Goal: Task Accomplishment & Management: Use online tool/utility

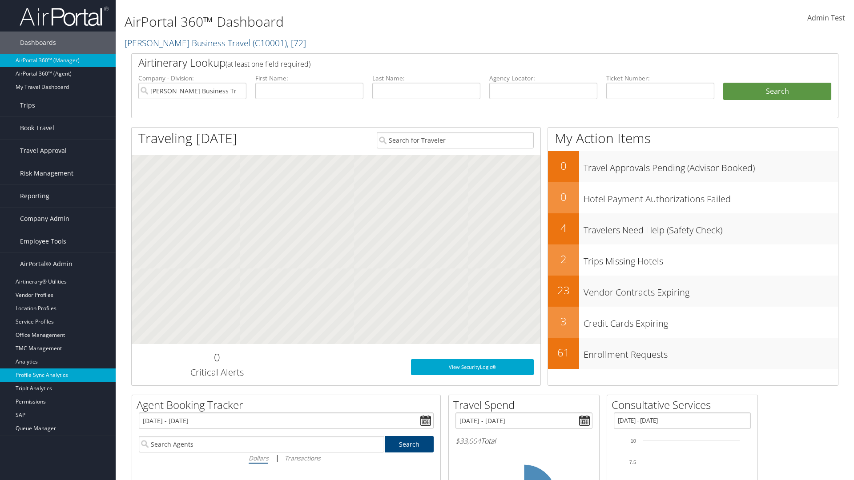
click at [58, 375] on link "Profile Sync Analytics" at bounding box center [58, 375] width 116 height 13
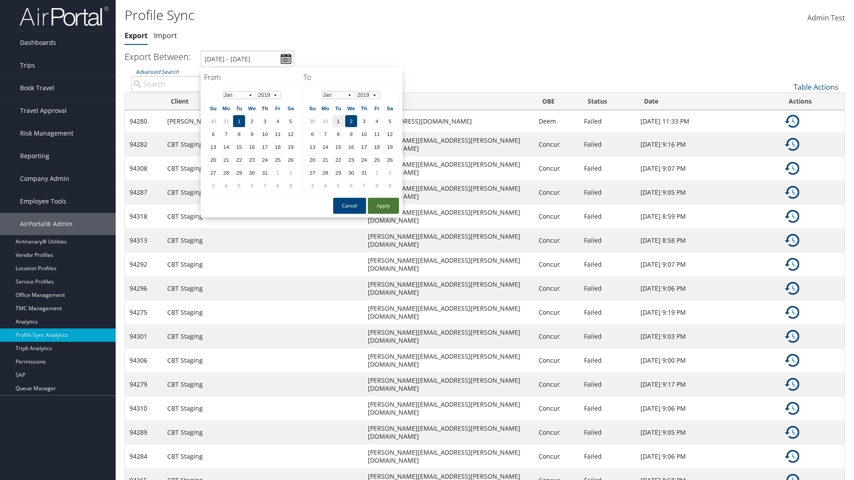
click at [383, 205] on button "Apply" at bounding box center [383, 206] width 31 height 16
type input "1/1/2019 - 1/2/2019"
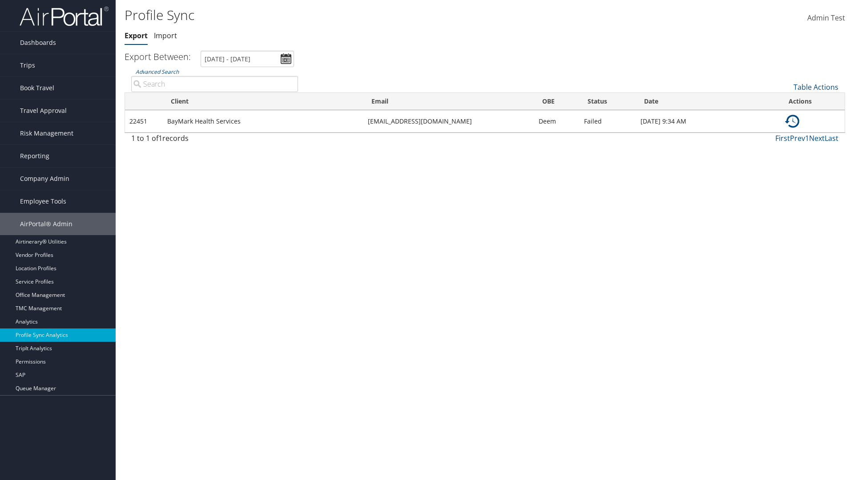
type input "BayMark Health Services"
